Goal: Transaction & Acquisition: Complete application form

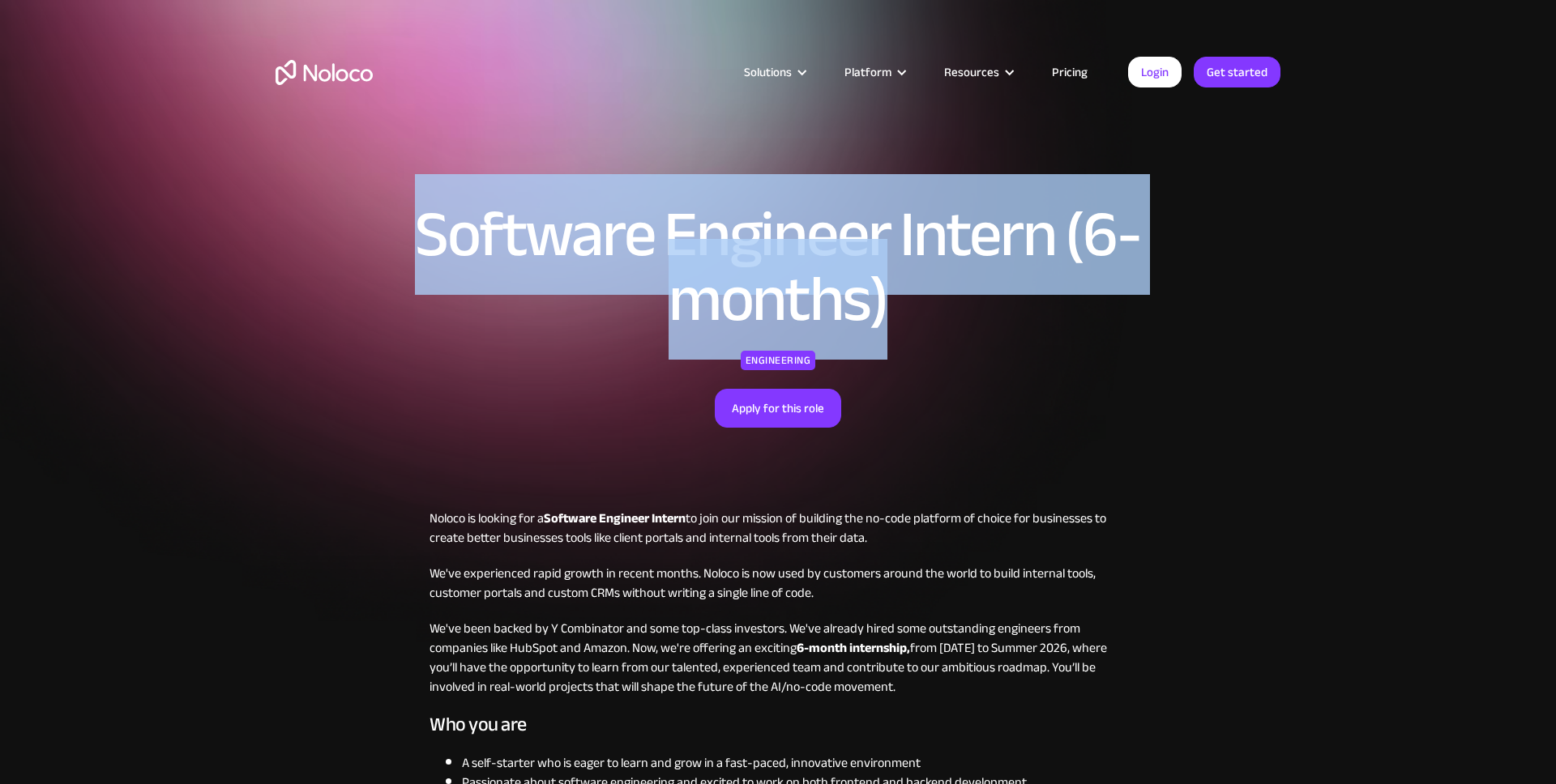
drag, startPoint x: 395, startPoint y: 250, endPoint x: 962, endPoint y: 354, distance: 576.8
click at [961, 354] on div "Software Engineer Intern (6-months) Engineering Apply for this role" at bounding box center [778, 275] width 835 height 306
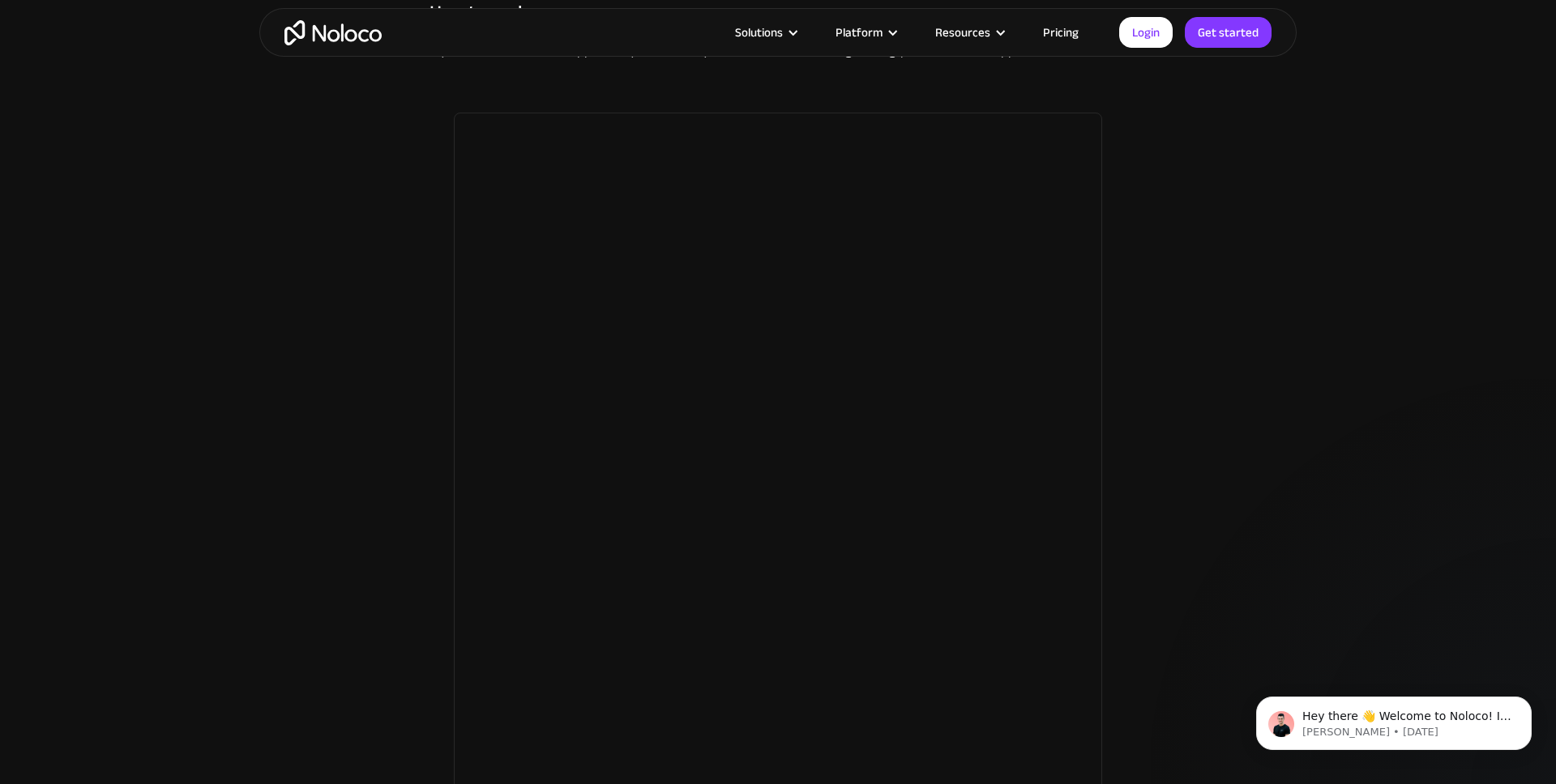
scroll to position [1304, 0]
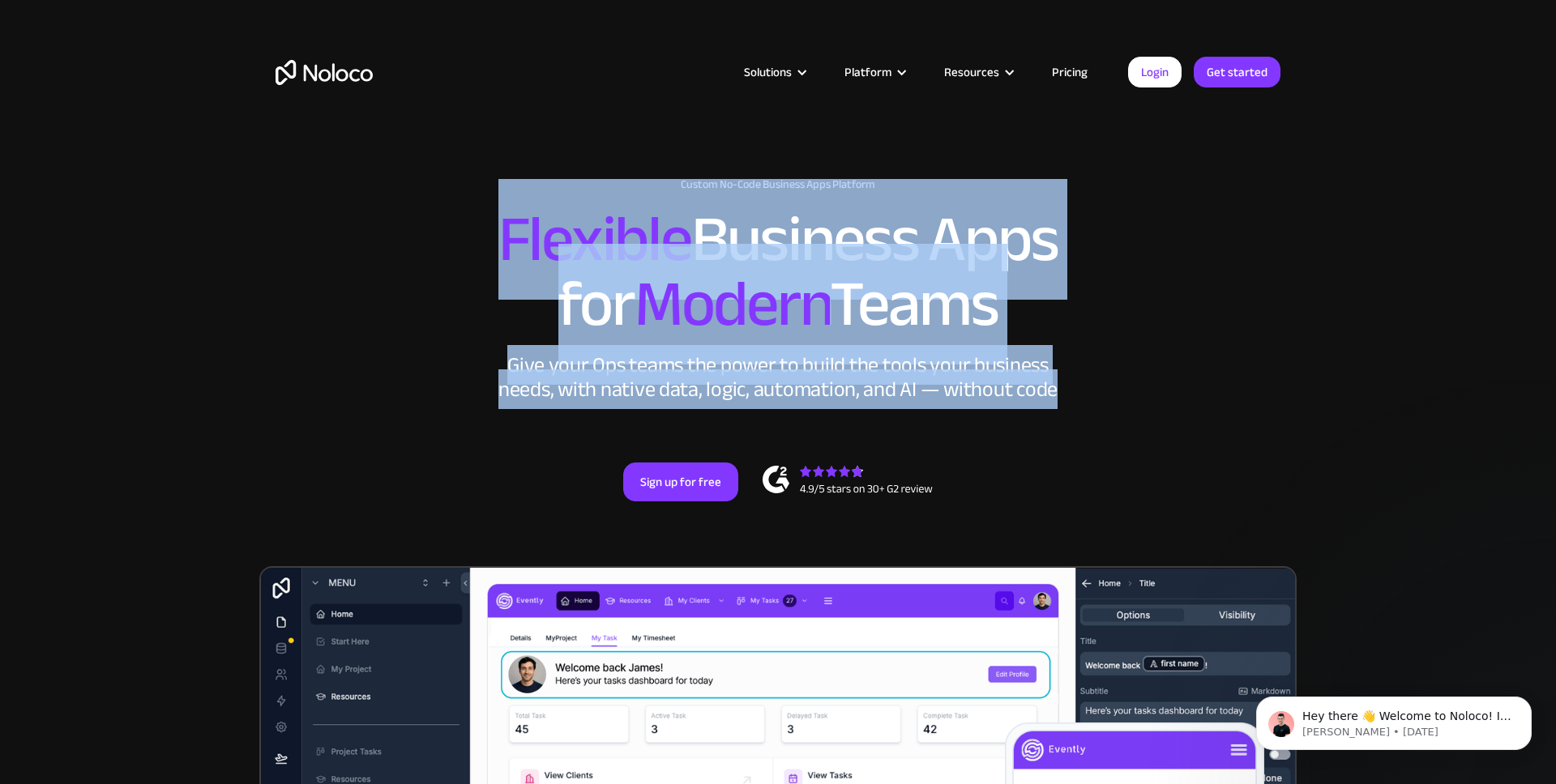
drag, startPoint x: 499, startPoint y: 239, endPoint x: 1175, endPoint y: 402, distance: 695.2
click at [1175, 402] on div "New: Connect Noloco to Stripe Custom No-Code Business Apps Platform Flexible Bu…" at bounding box center [777, 356] width 1037 height 388
click at [1175, 401] on div "New: Connect Noloco to Stripe Custom No-Code Business Apps Platform Flexible Bu…" at bounding box center [777, 356] width 1037 height 388
